Goal: Navigation & Orientation: Understand site structure

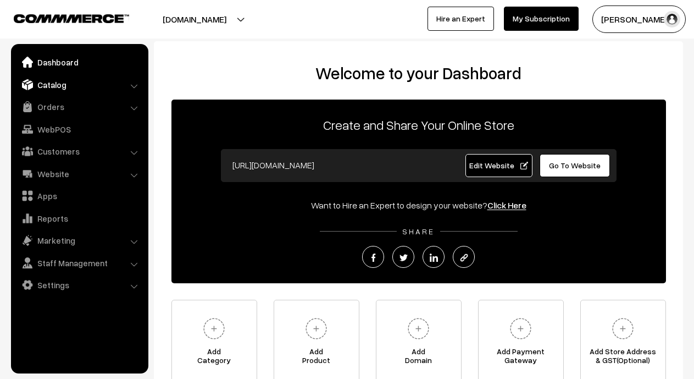
click at [109, 88] on link "Catalog" at bounding box center [79, 85] width 131 height 20
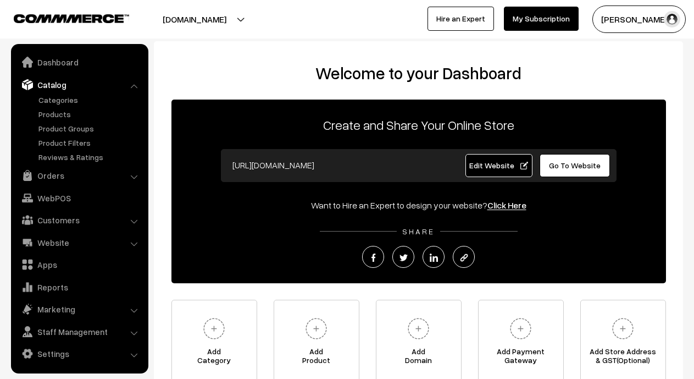
click at [208, 65] on h2 "Welcome to your Dashboard" at bounding box center [418, 73] width 507 height 20
click at [125, 87] on link "Catalog" at bounding box center [79, 85] width 131 height 20
click at [132, 88] on li "Catalog Categories" at bounding box center [80, 119] width 132 height 88
